Goal: Information Seeking & Learning: Learn about a topic

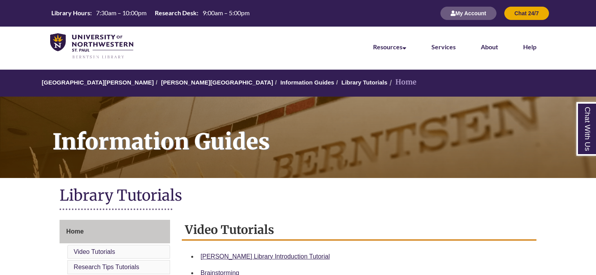
scroll to position [59, 0]
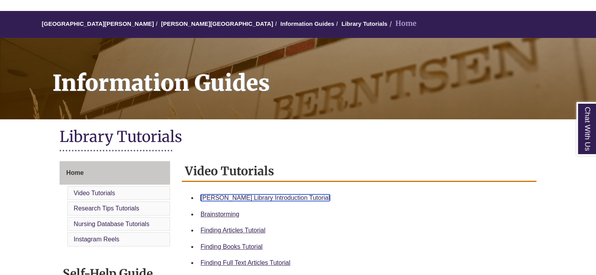
click at [251, 196] on link "Berntsen Library Introduction Tutorial" at bounding box center [265, 198] width 129 height 7
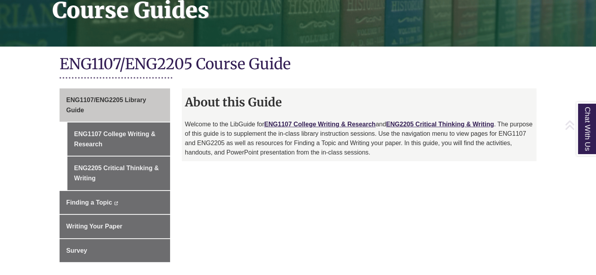
scroll to position [132, 0]
click at [306, 122] on link "ENG1107 College Writing & Research" at bounding box center [319, 124] width 111 height 7
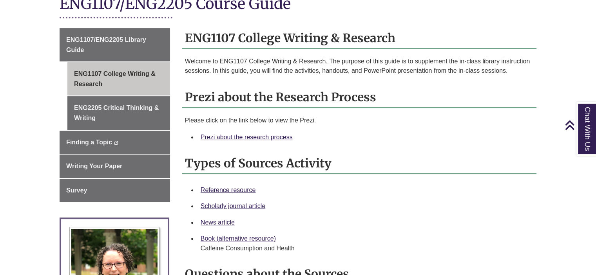
scroll to position [193, 0]
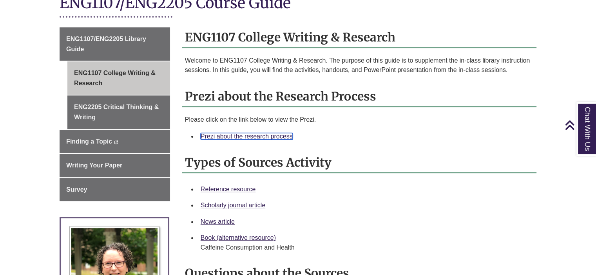
click at [276, 138] on link "Prezi about the research process" at bounding box center [247, 136] width 92 height 7
